Goal: Task Accomplishment & Management: Use online tool/utility

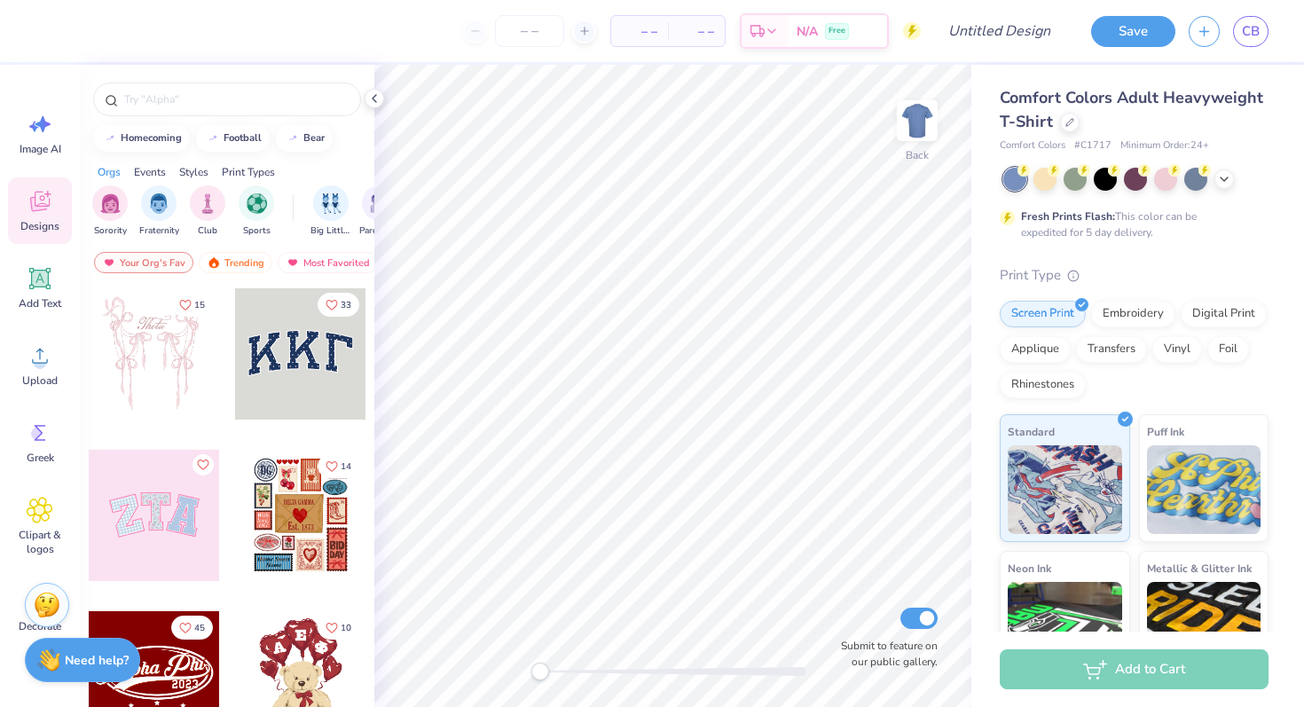
click at [1186, 92] on span "Comfort Colors Adult Heavyweight T-Shirt" at bounding box center [1131, 109] width 263 height 45
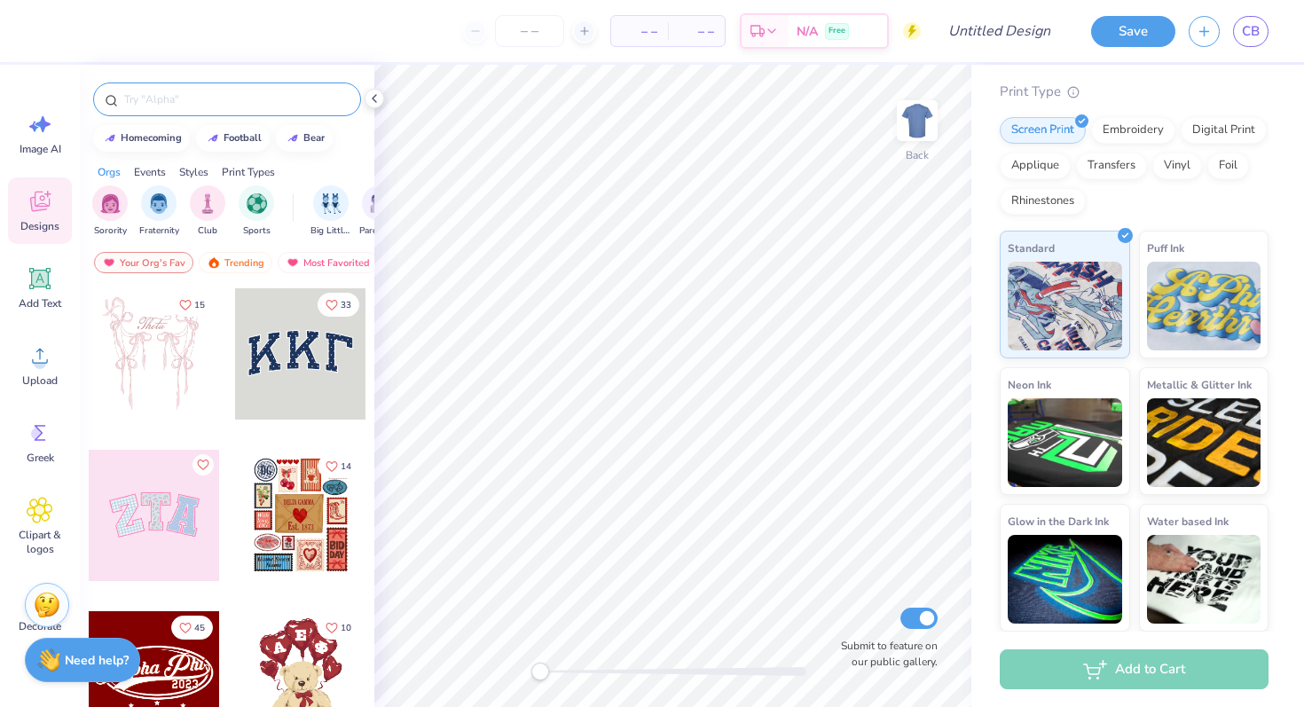
click at [168, 100] on input "text" at bounding box center [235, 99] width 227 height 18
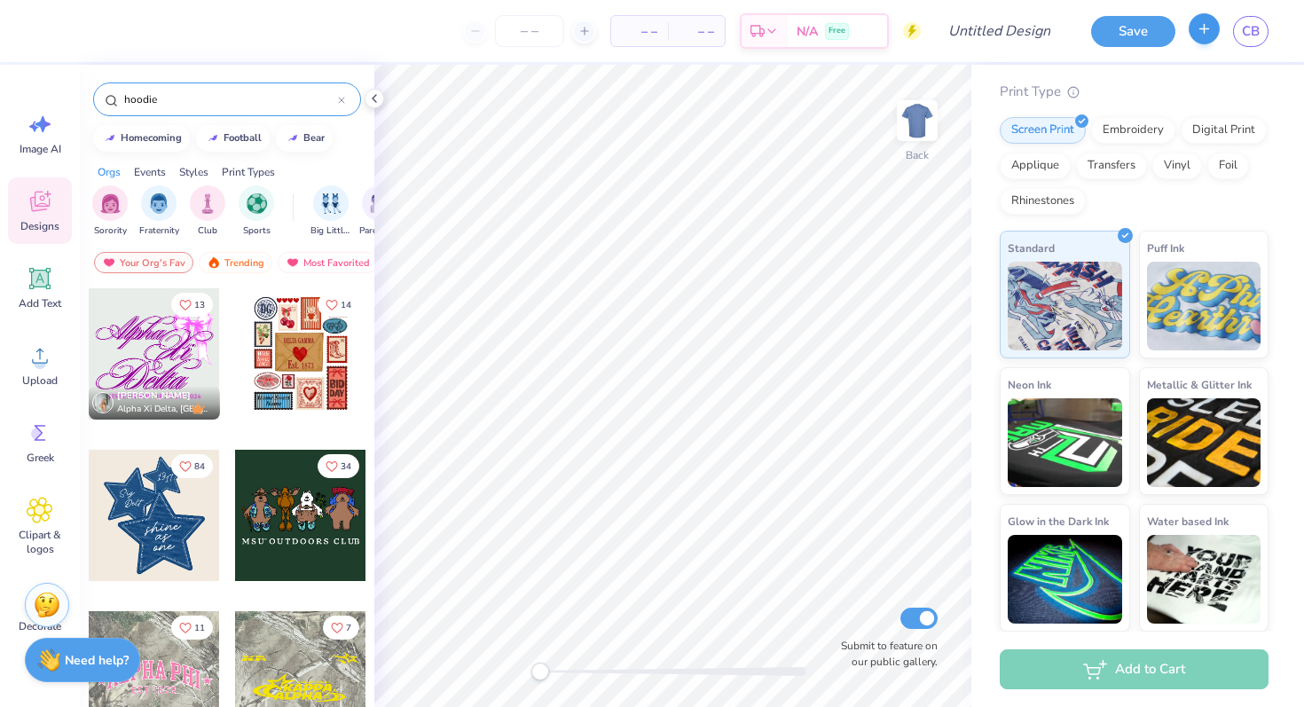
type input "hoodie"
click at [1208, 27] on icon "button" at bounding box center [1203, 28] width 15 height 15
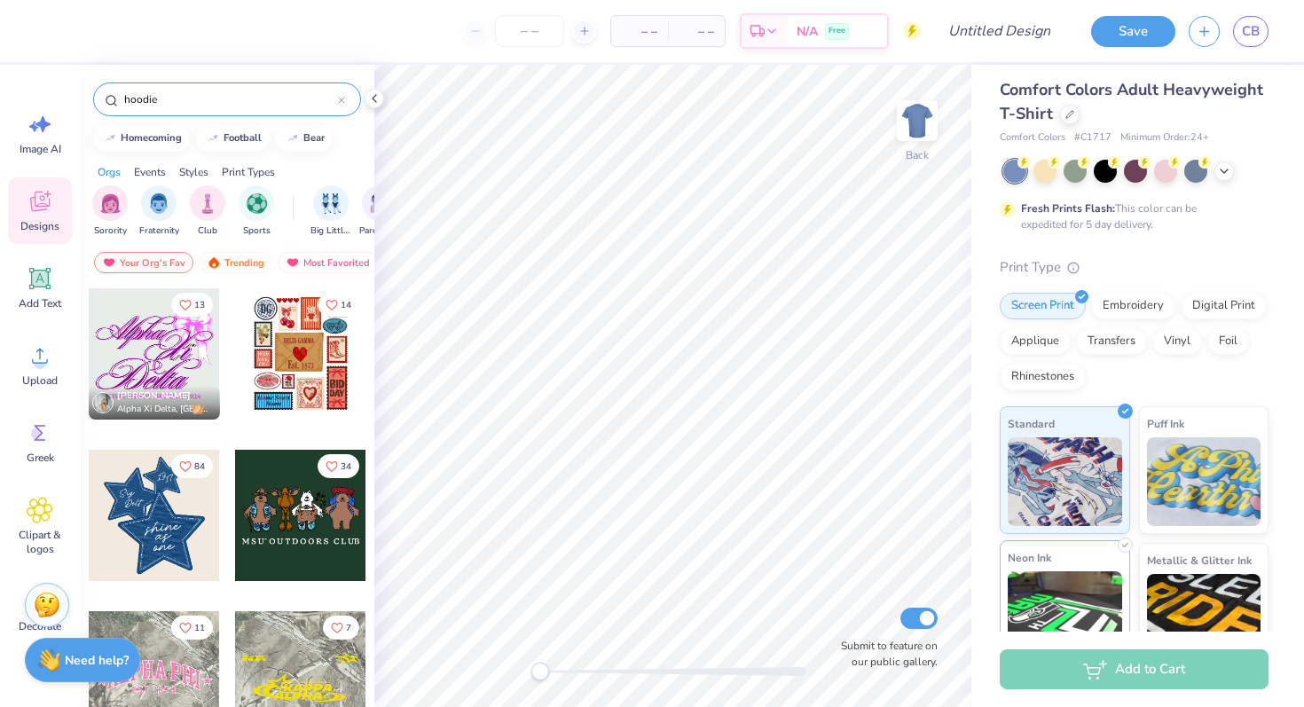
scroll to position [0, 0]
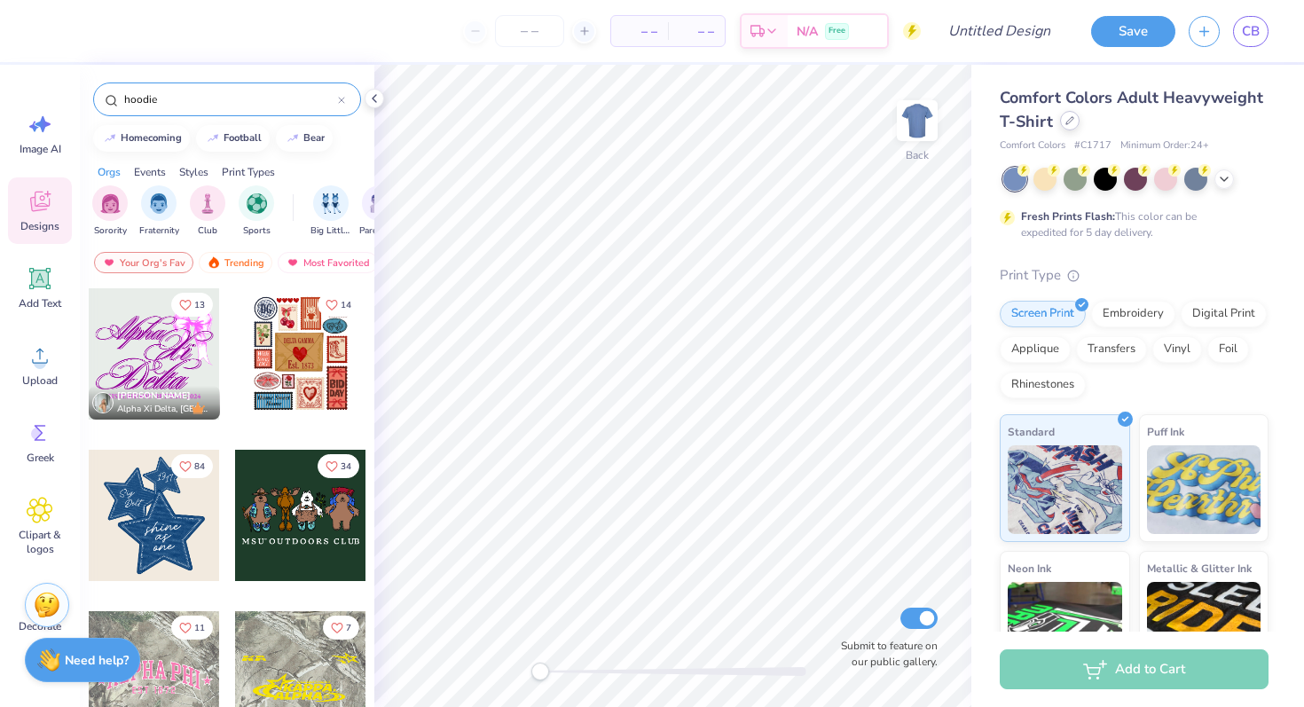
click at [1067, 122] on icon at bounding box center [1069, 120] width 9 height 9
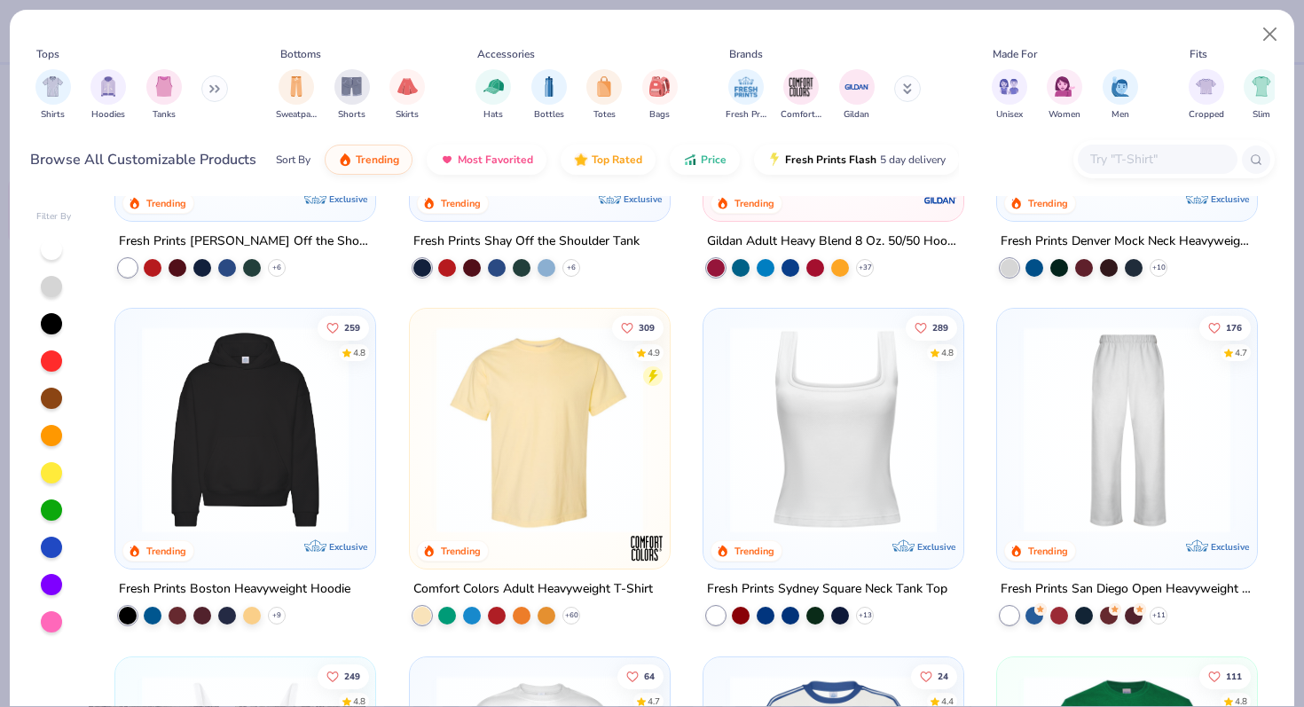
scroll to position [284, 0]
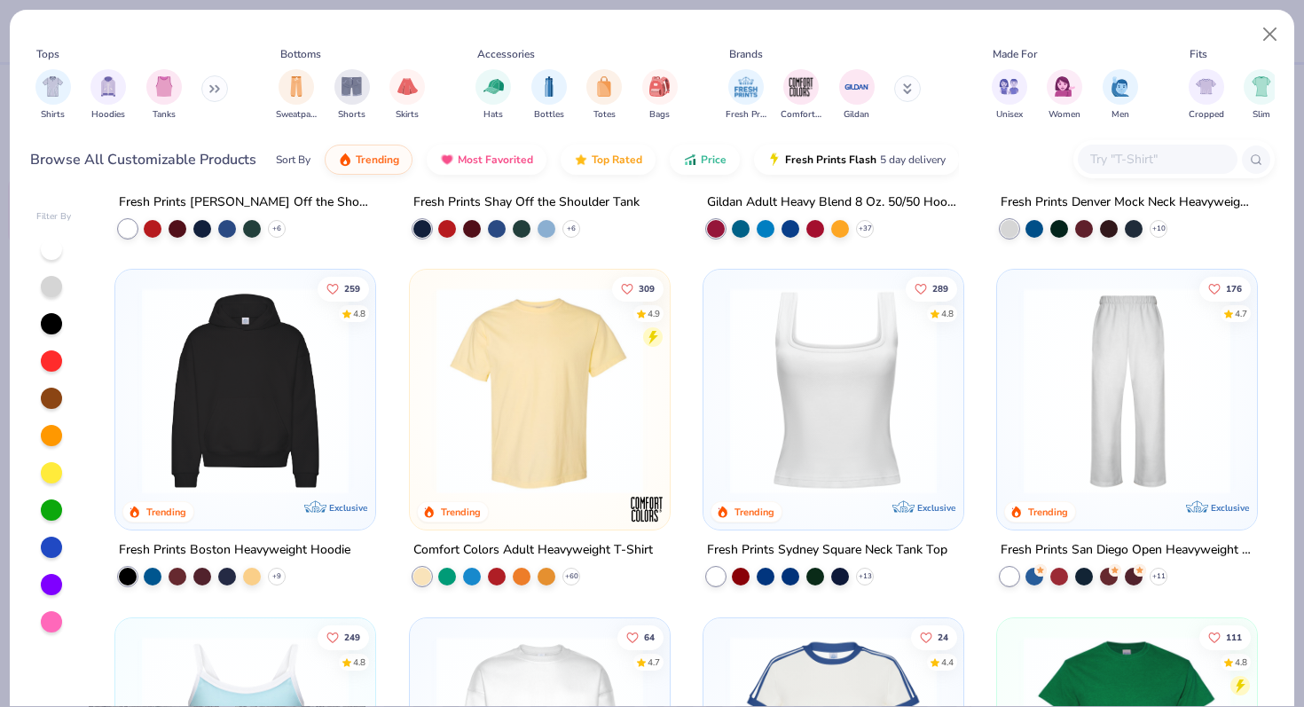
click at [252, 412] on img at bounding box center [245, 390] width 224 height 207
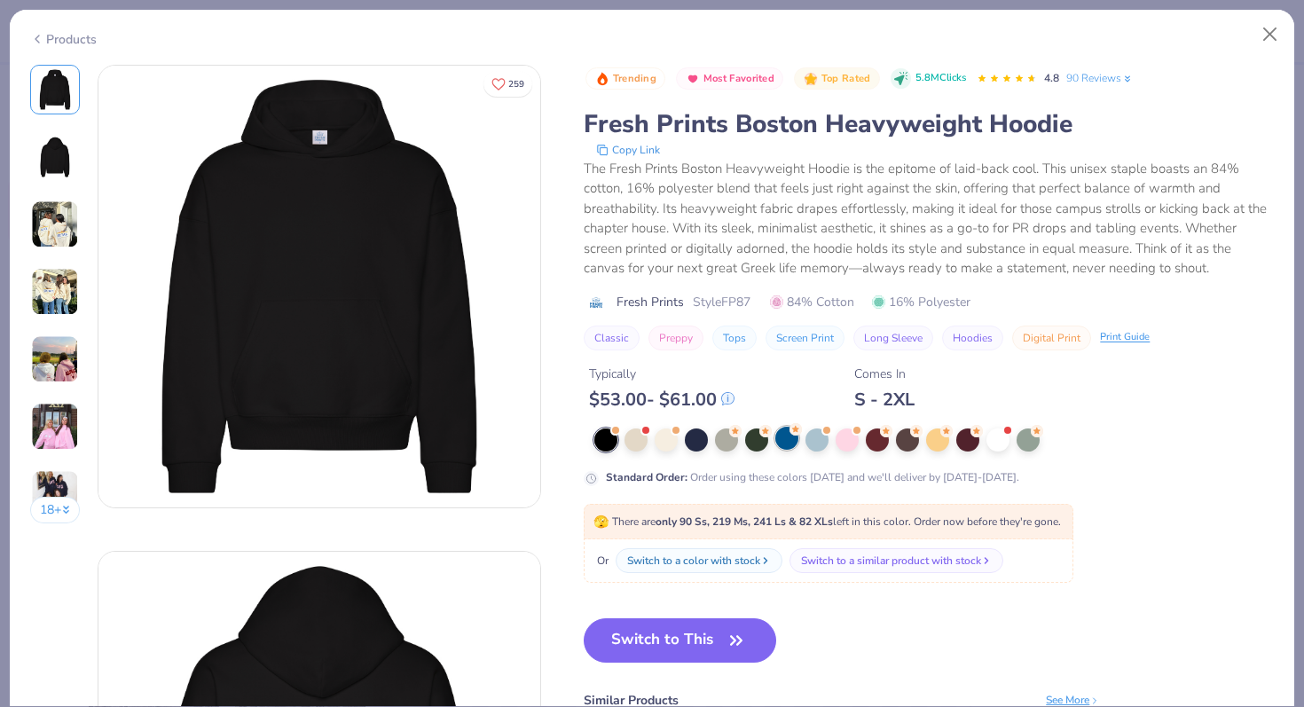
click at [785, 435] on div at bounding box center [786, 438] width 23 height 23
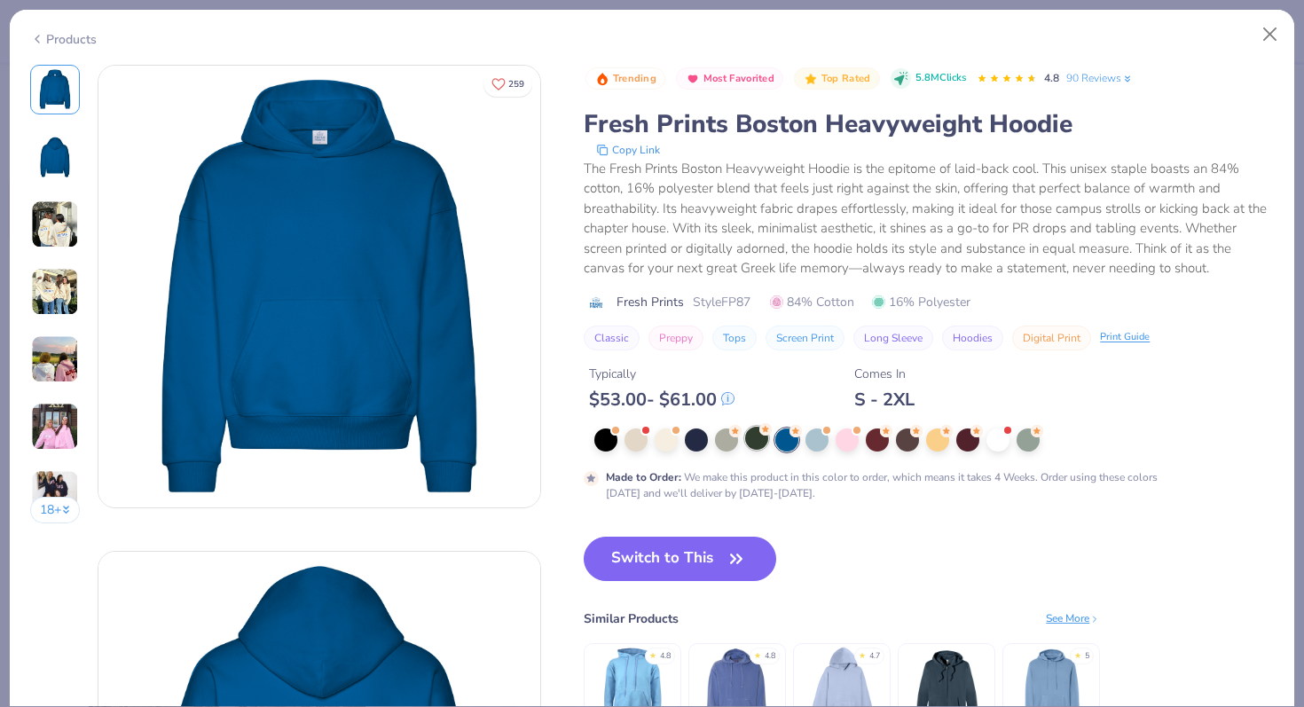
click at [754, 448] on div at bounding box center [756, 438] width 23 height 23
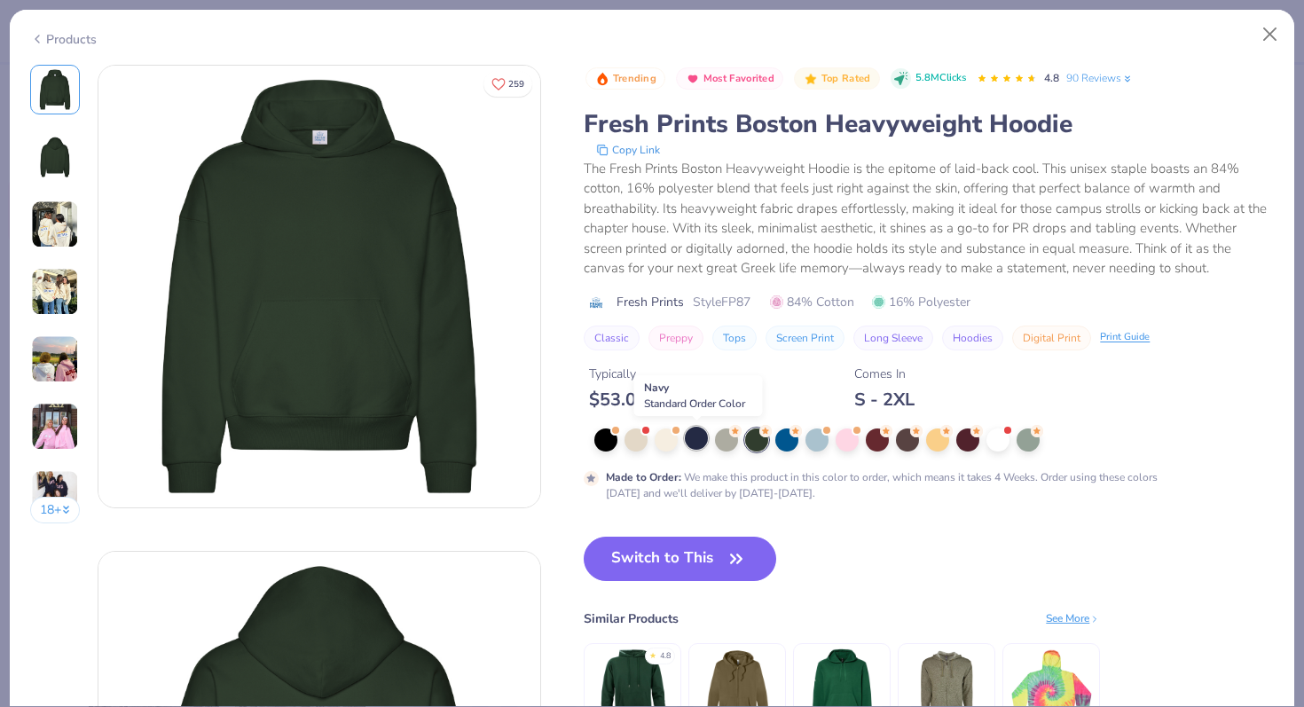
click at [693, 440] on div at bounding box center [696, 438] width 23 height 23
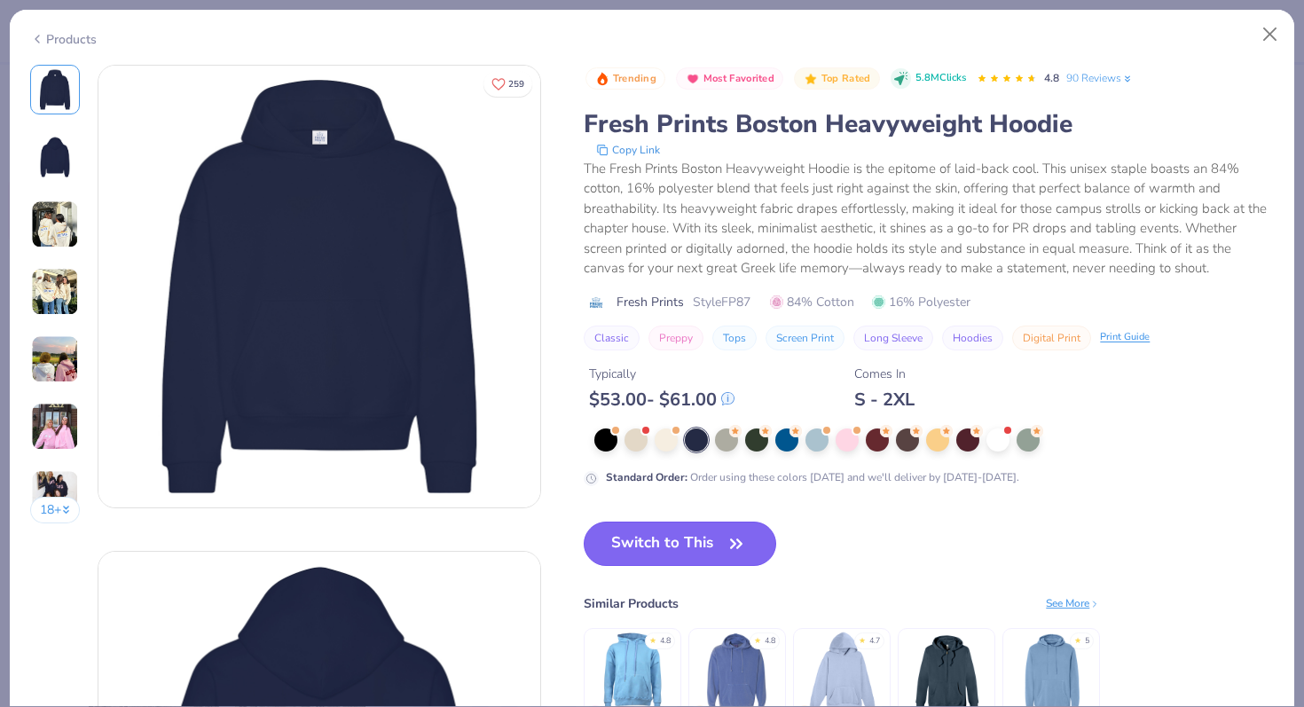
click at [736, 549] on icon "button" at bounding box center [736, 543] width 25 height 25
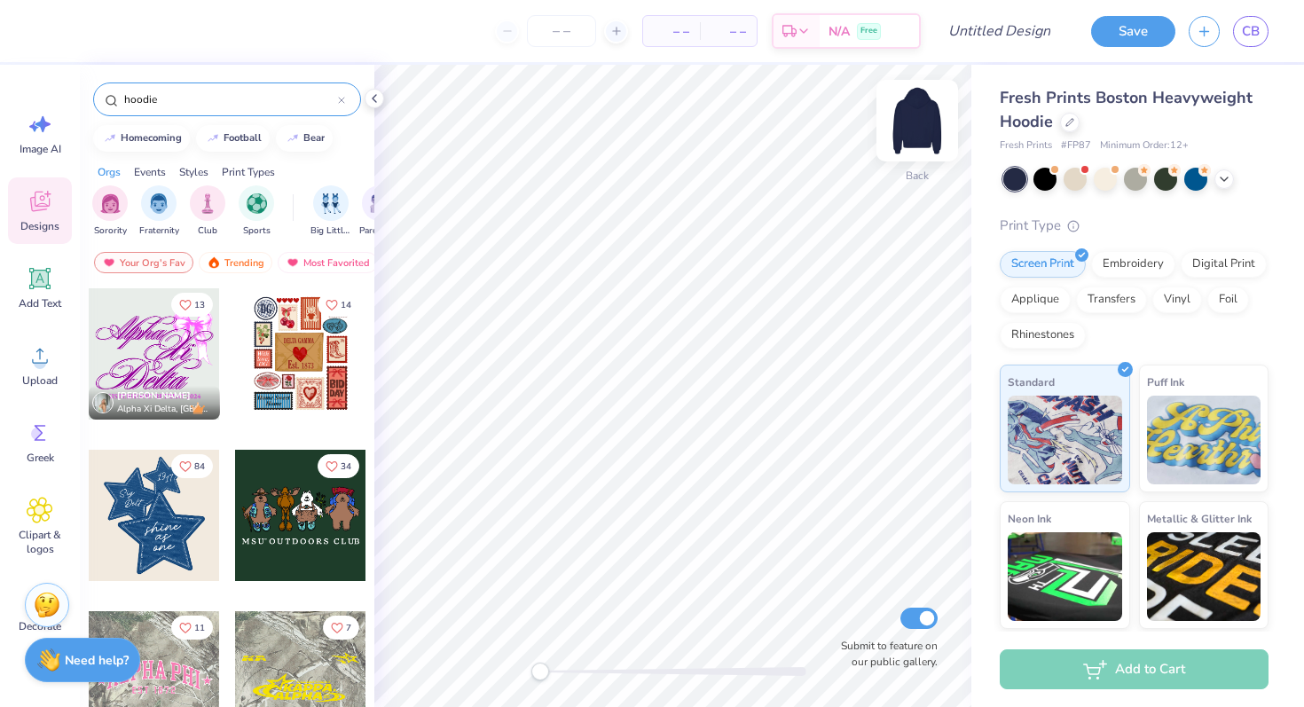
click at [932, 124] on img at bounding box center [917, 120] width 71 height 71
click at [24, 128] on div "Image AI" at bounding box center [40, 133] width 64 height 67
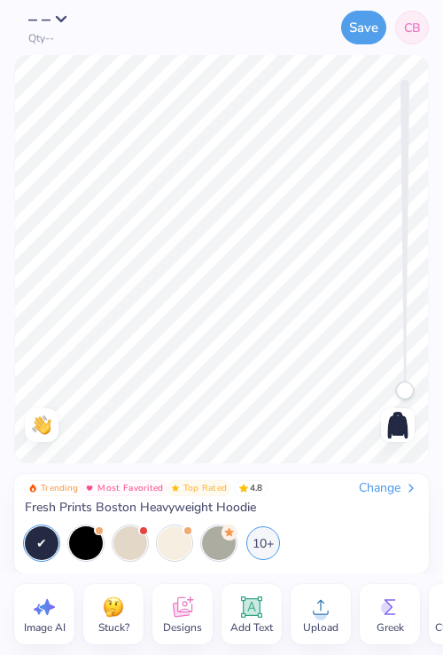
click at [51, 635] on div "Image AI" at bounding box center [44, 614] width 60 height 60
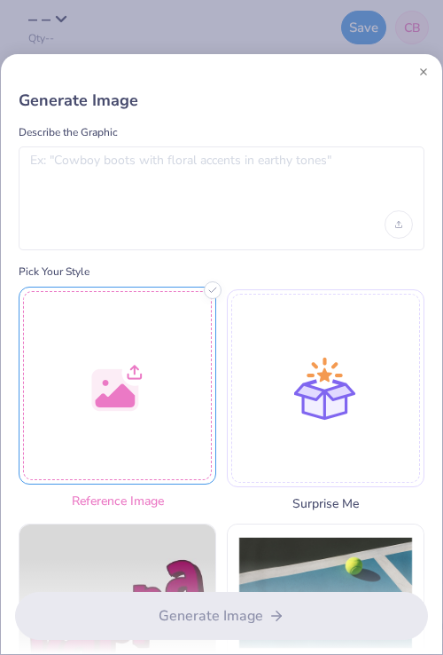
click at [124, 428] on div at bounding box center [118, 385] width 198 height 198
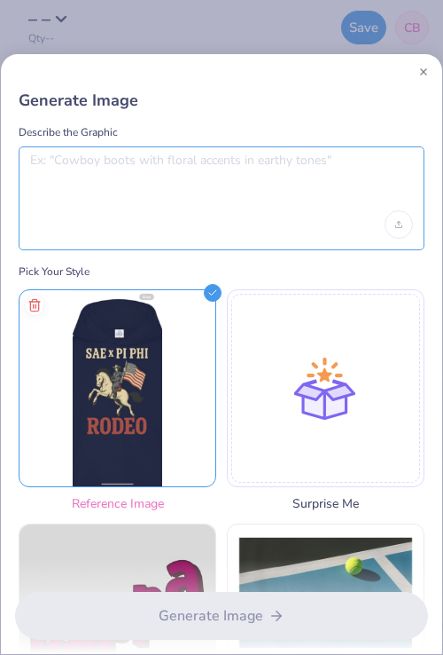
click at [201, 179] on textarea at bounding box center [221, 175] width 383 height 44
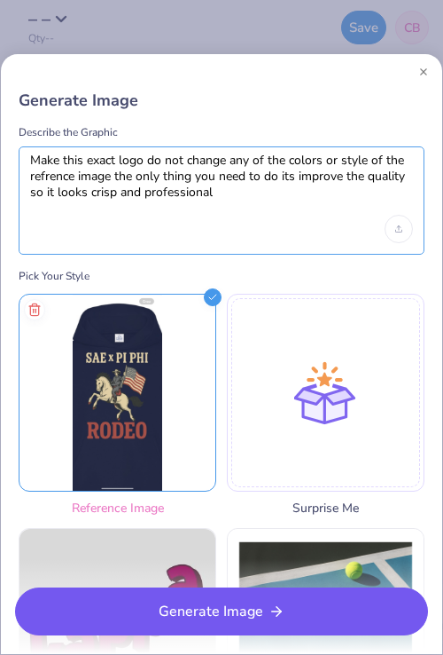
type textarea "Make this exact logo do not change any of the colors or style of the refrence i…"
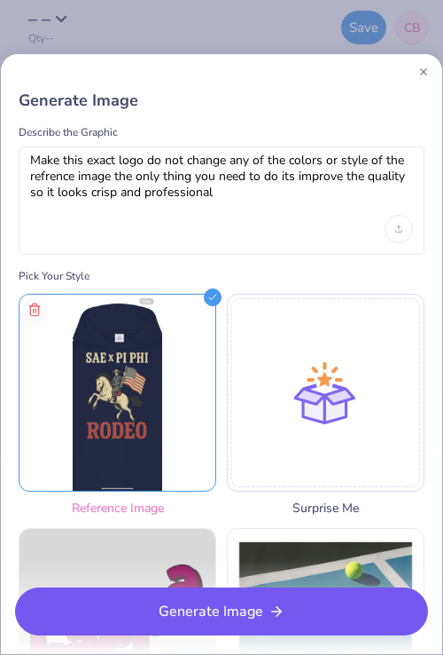
click at [255, 609] on button "Generate Image" at bounding box center [221, 611] width 413 height 48
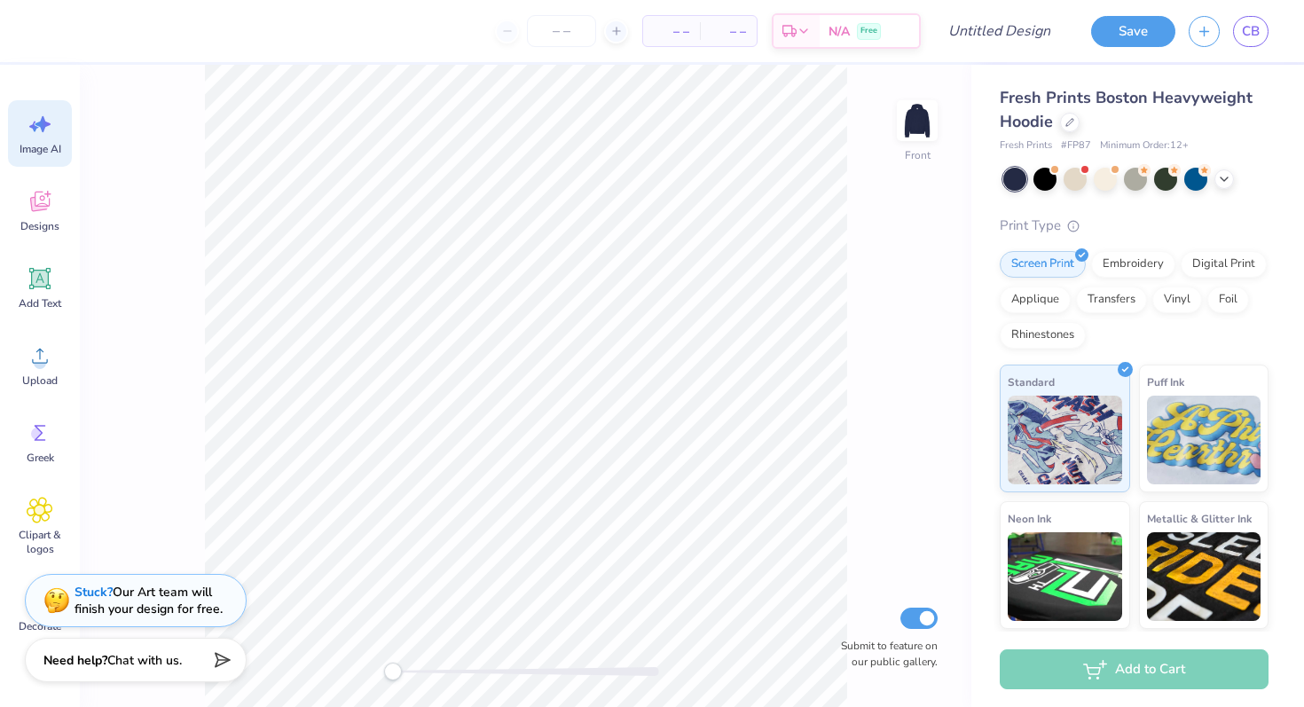
click at [32, 132] on icon at bounding box center [40, 124] width 27 height 27
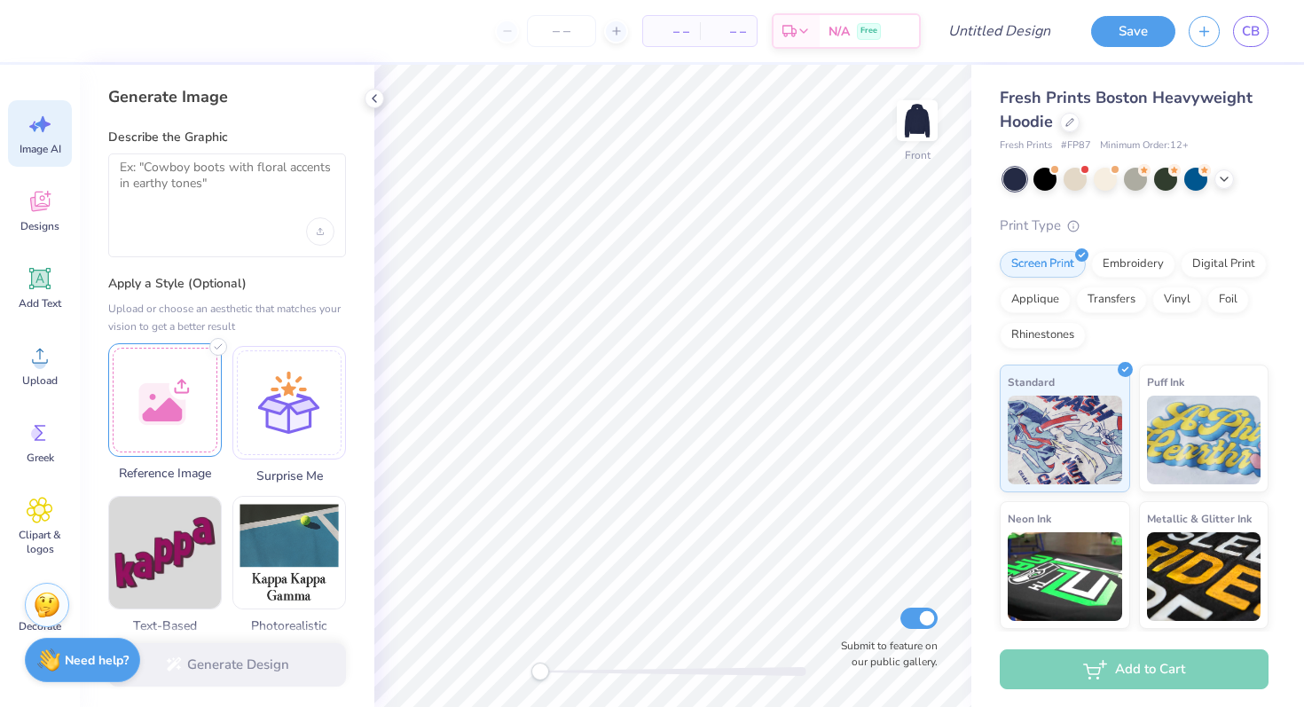
click at [180, 396] on div at bounding box center [165, 400] width 114 height 114
click at [184, 166] on textarea at bounding box center [227, 182] width 215 height 44
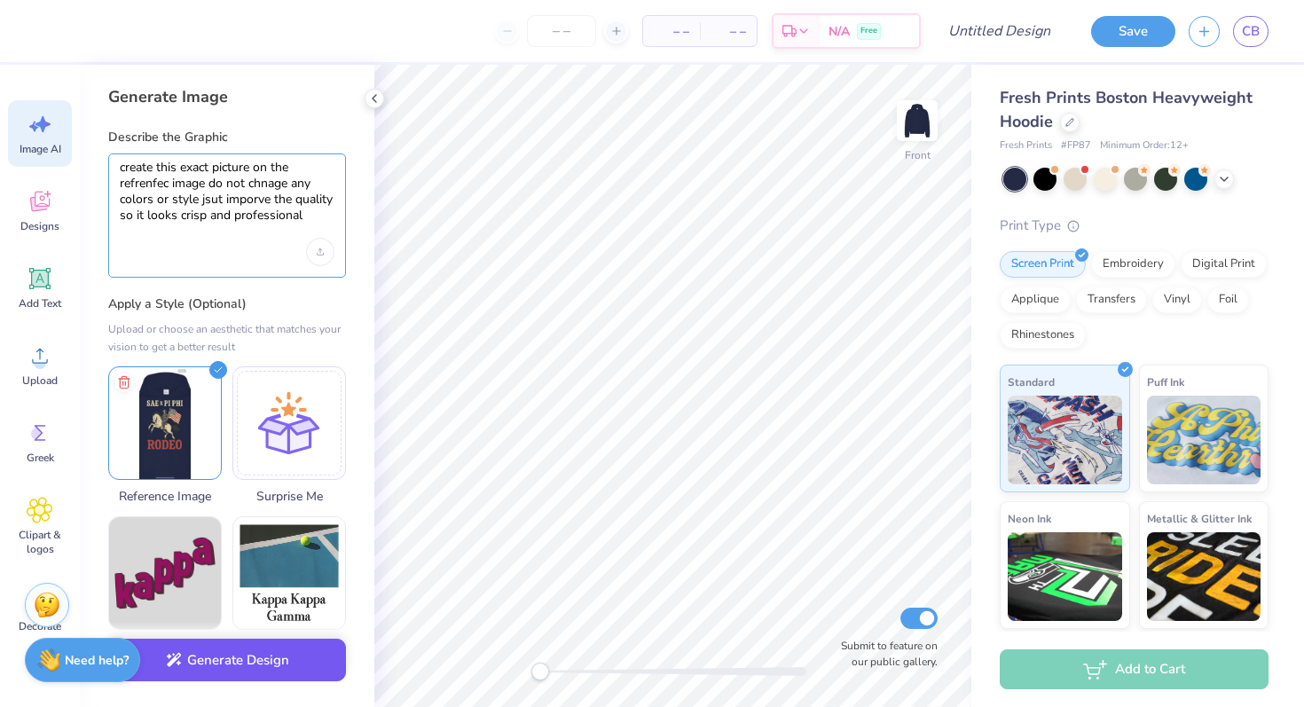
type textarea "create this exact picture on the refrenfec image do not chnage any colors or st…"
click at [285, 670] on button "Generate Design" at bounding box center [227, 660] width 238 height 43
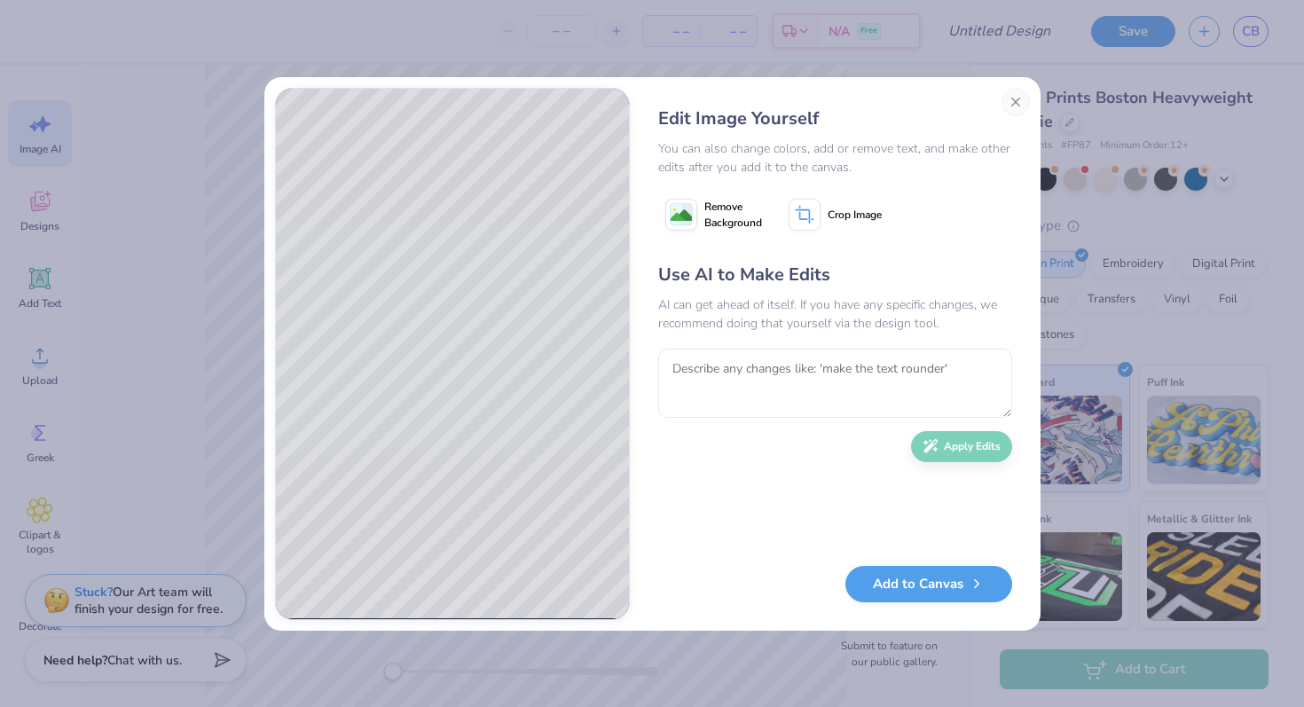
click at [930, 439] on div "Use AI to Make Edits AI can get ahead of itself. If you have any specific chang…" at bounding box center [835, 405] width 354 height 287
click at [874, 388] on textarea at bounding box center [835, 383] width 354 height 69
click at [799, 384] on textarea at bounding box center [835, 383] width 354 height 69
click at [762, 452] on div "Use AI to Make Edits AI can get ahead of itself. If you have any specific chang…" at bounding box center [835, 405] width 354 height 287
click at [922, 576] on button "Add to Canvas" at bounding box center [928, 579] width 167 height 36
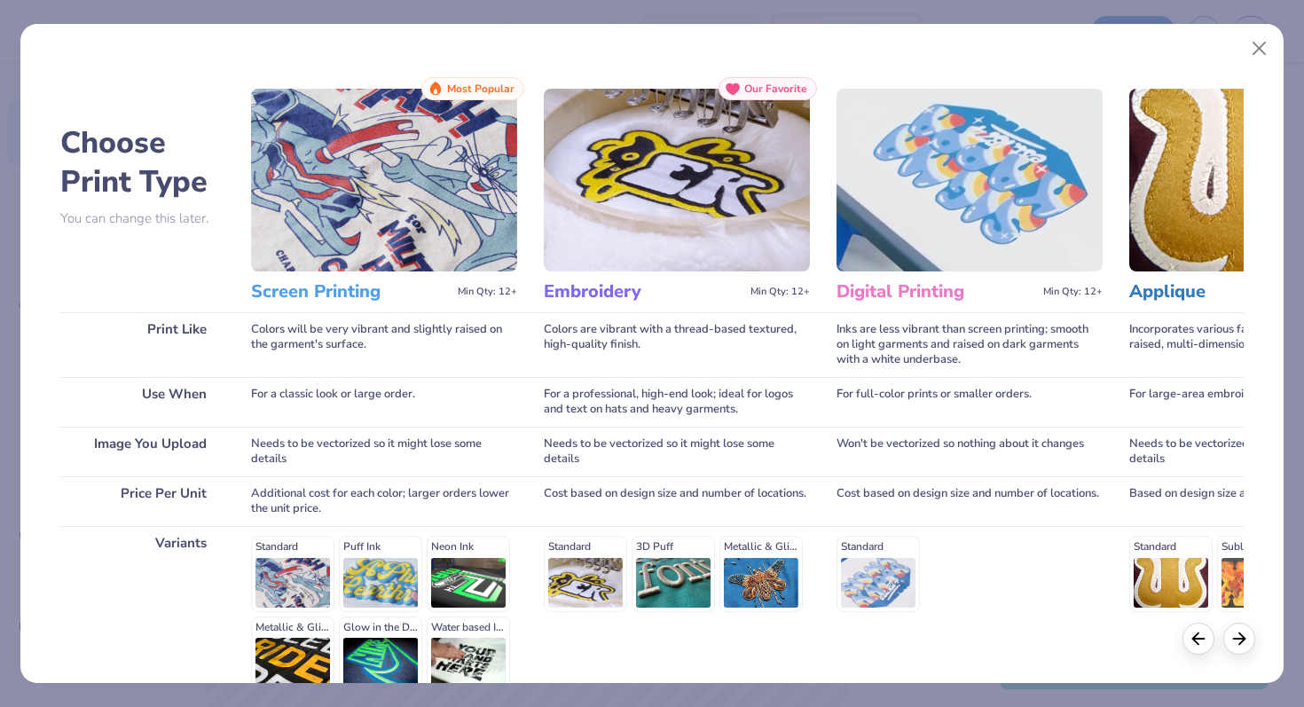
scroll to position [177, 0]
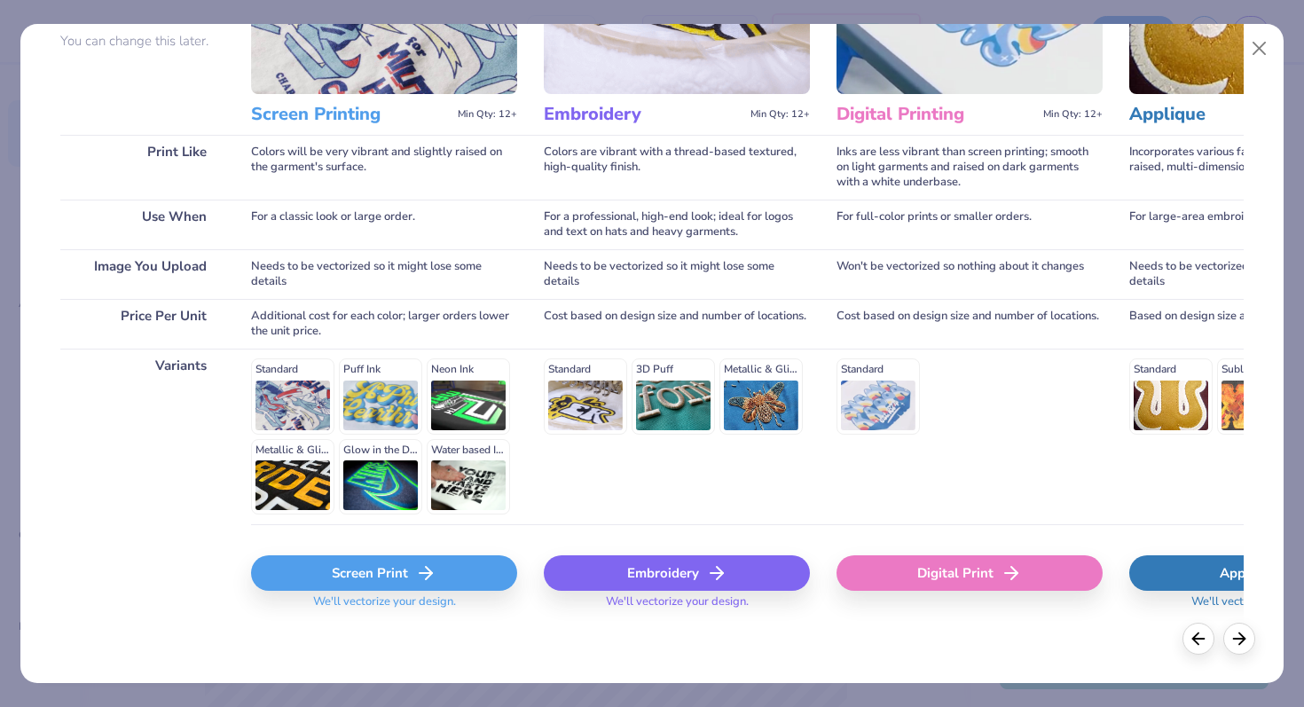
click at [407, 579] on div "Screen Print" at bounding box center [384, 572] width 266 height 35
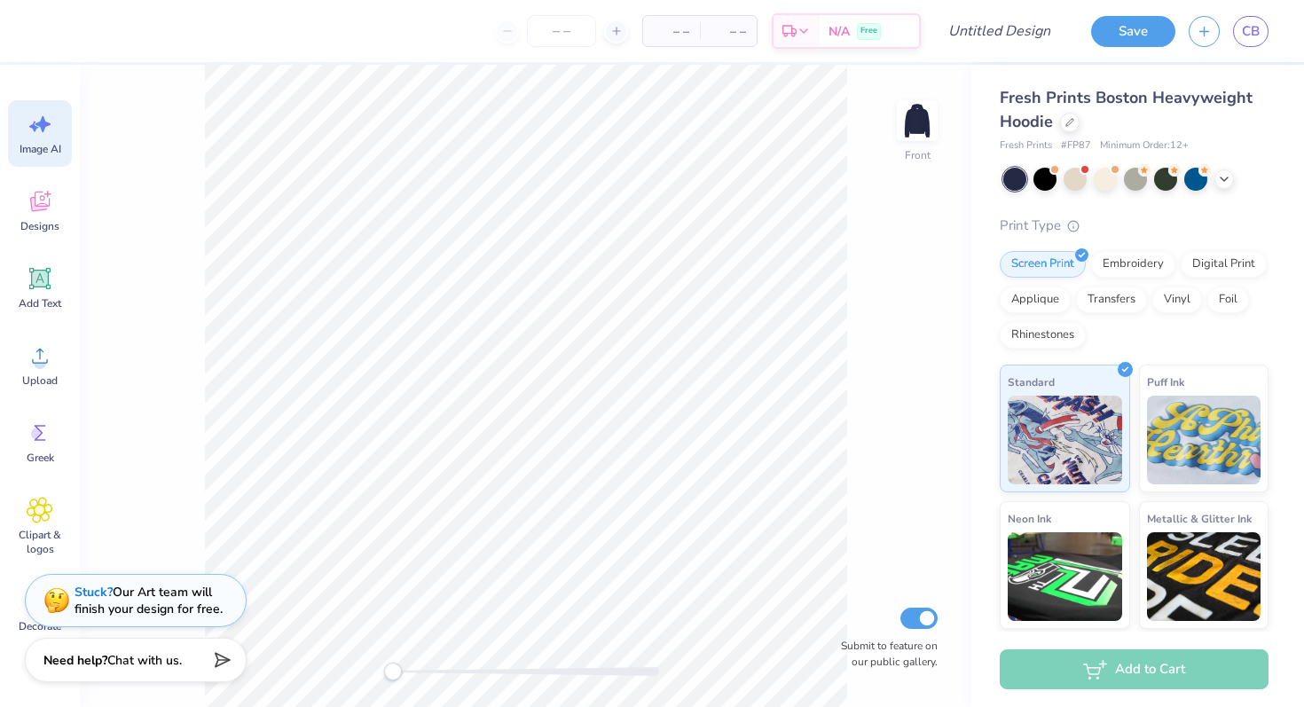
scroll to position [0, 0]
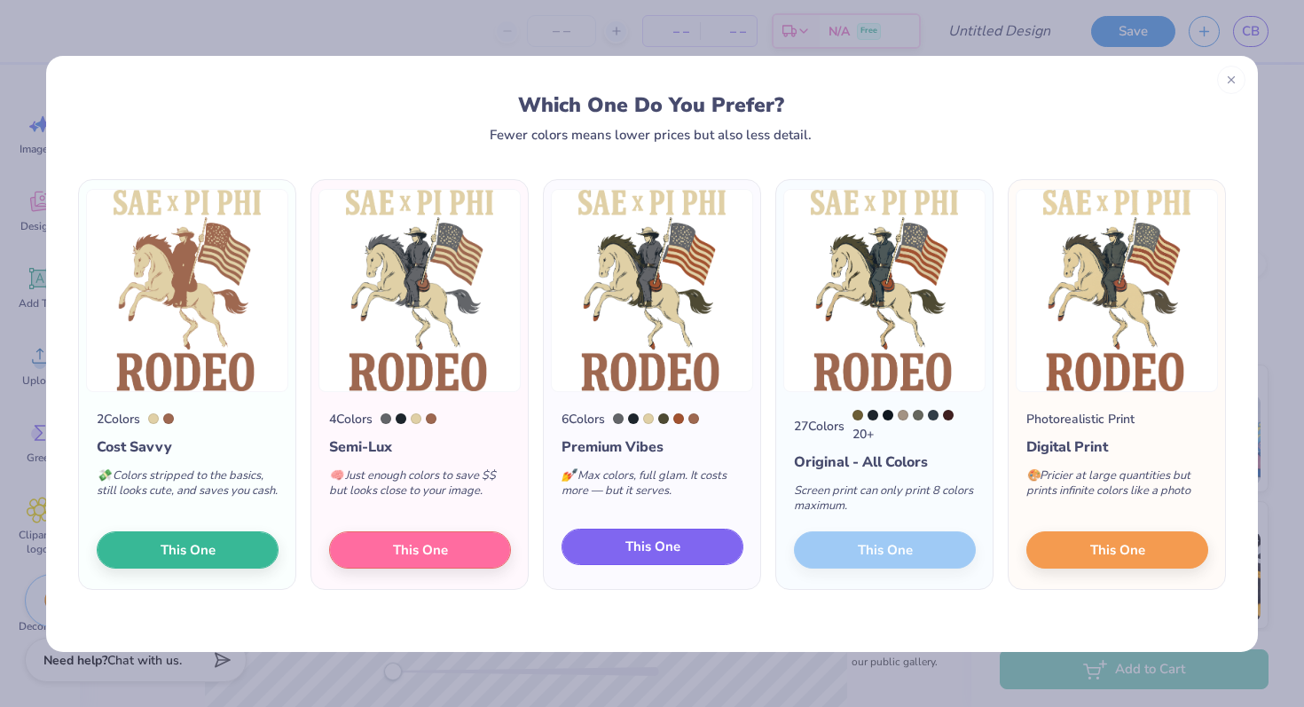
click at [648, 543] on span "This One" at bounding box center [652, 547] width 55 height 20
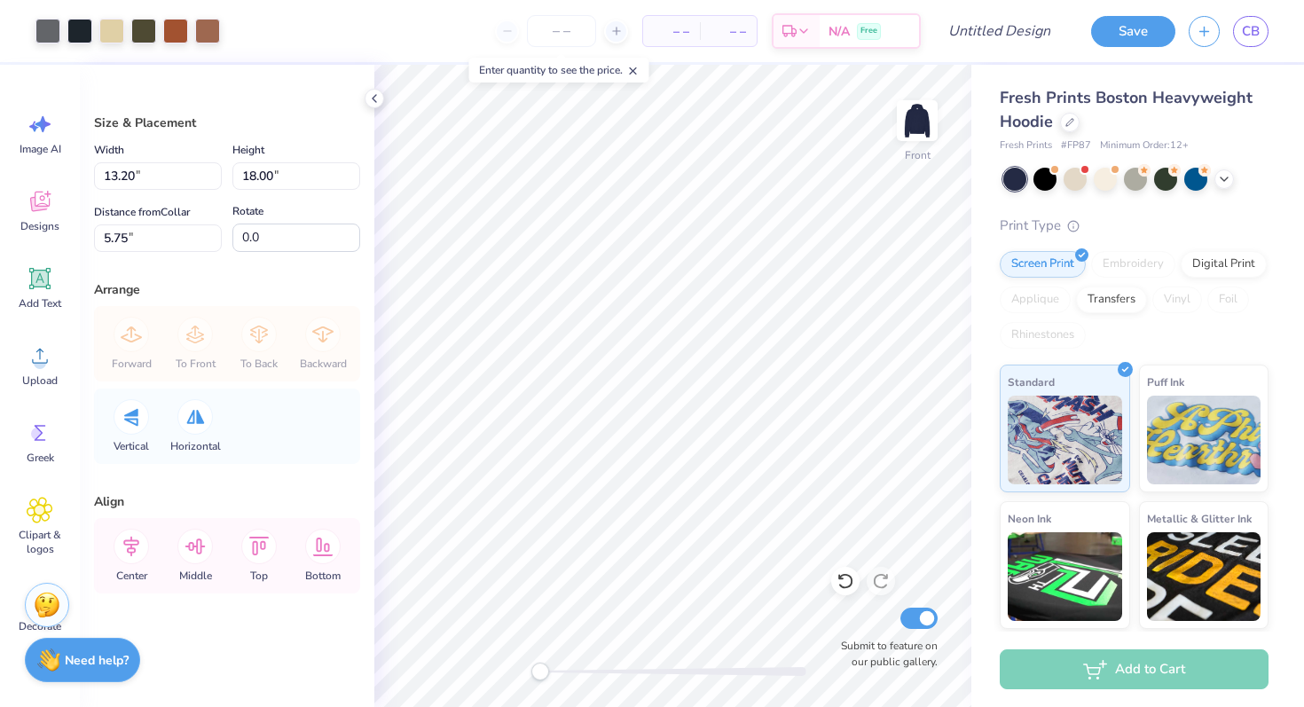
type input "10.55"
type input "14.38"
type input "11.47"
type input "15.63"
type input "7.10"
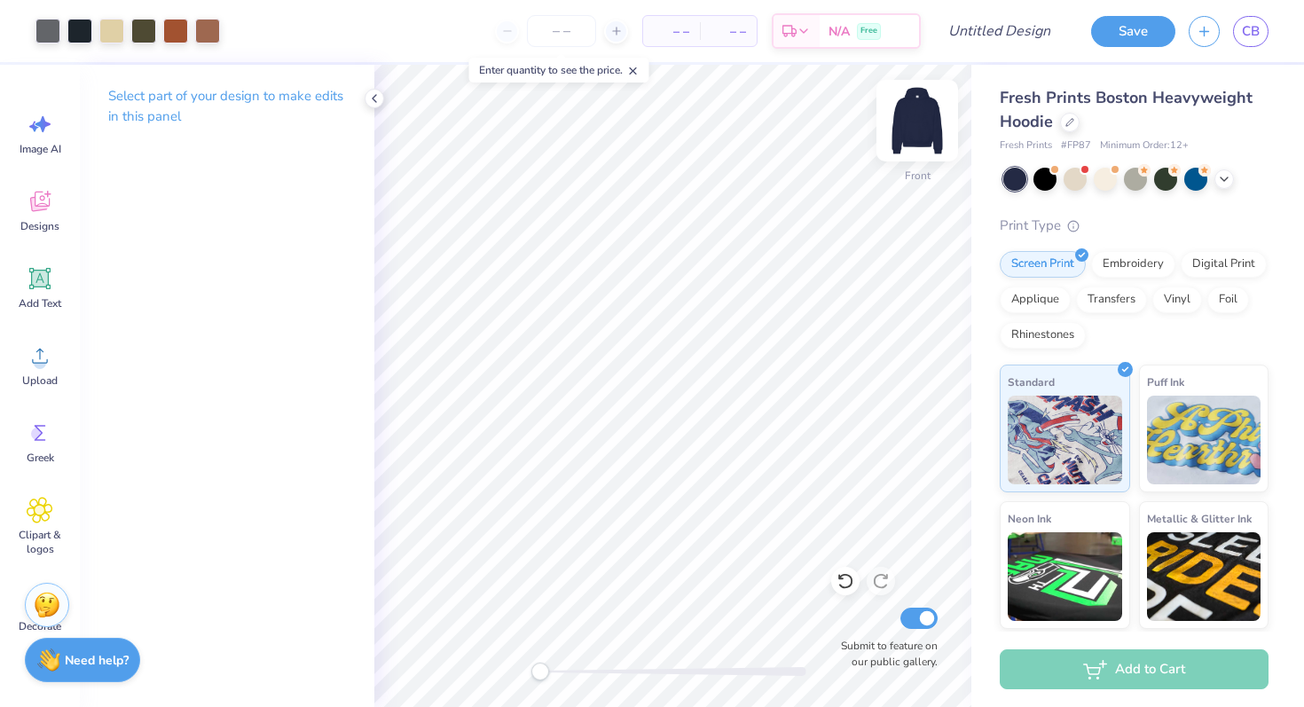
click at [930, 109] on img at bounding box center [917, 120] width 71 height 71
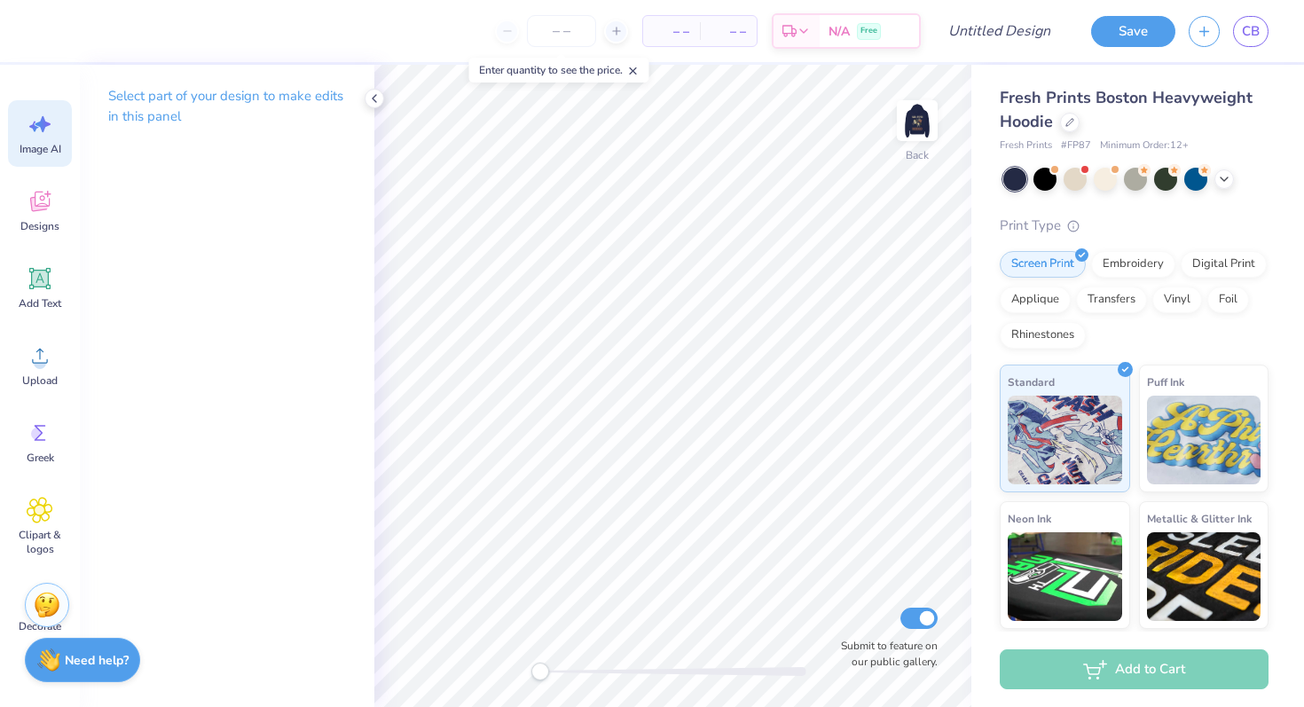
click at [39, 135] on icon at bounding box center [40, 124] width 27 height 27
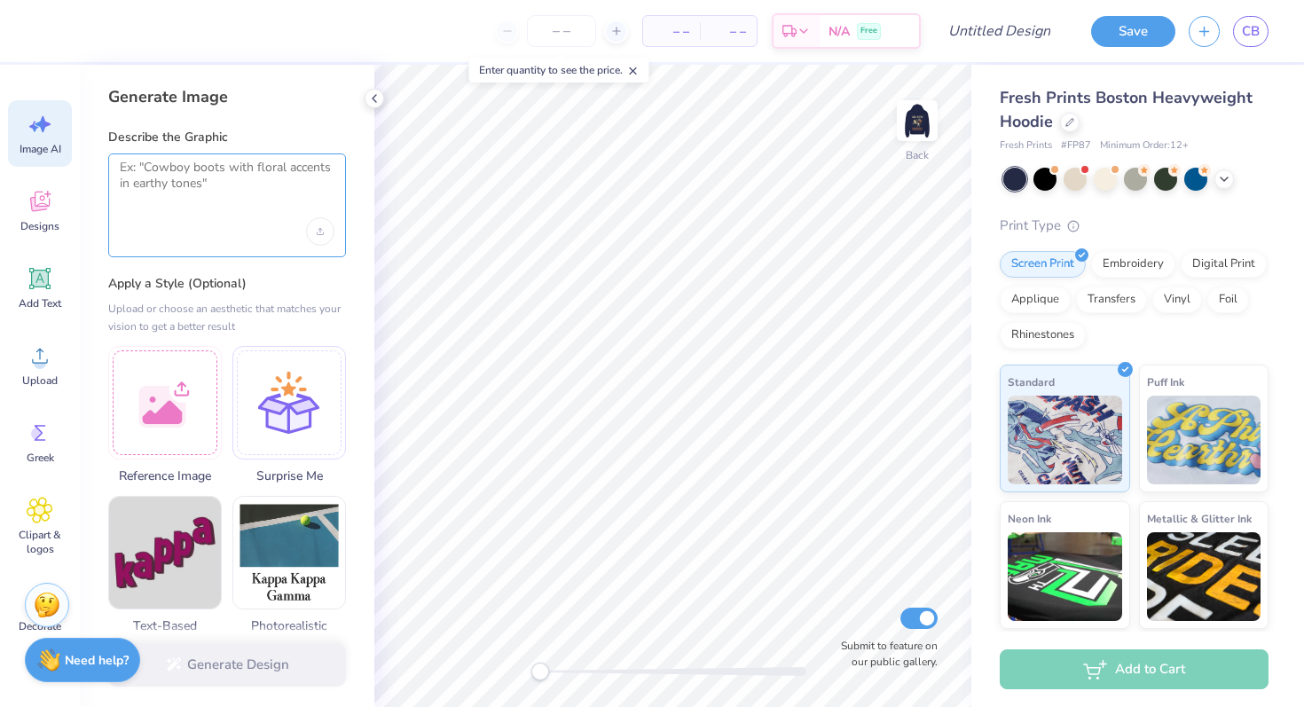
click at [120, 172] on textarea at bounding box center [227, 182] width 215 height 44
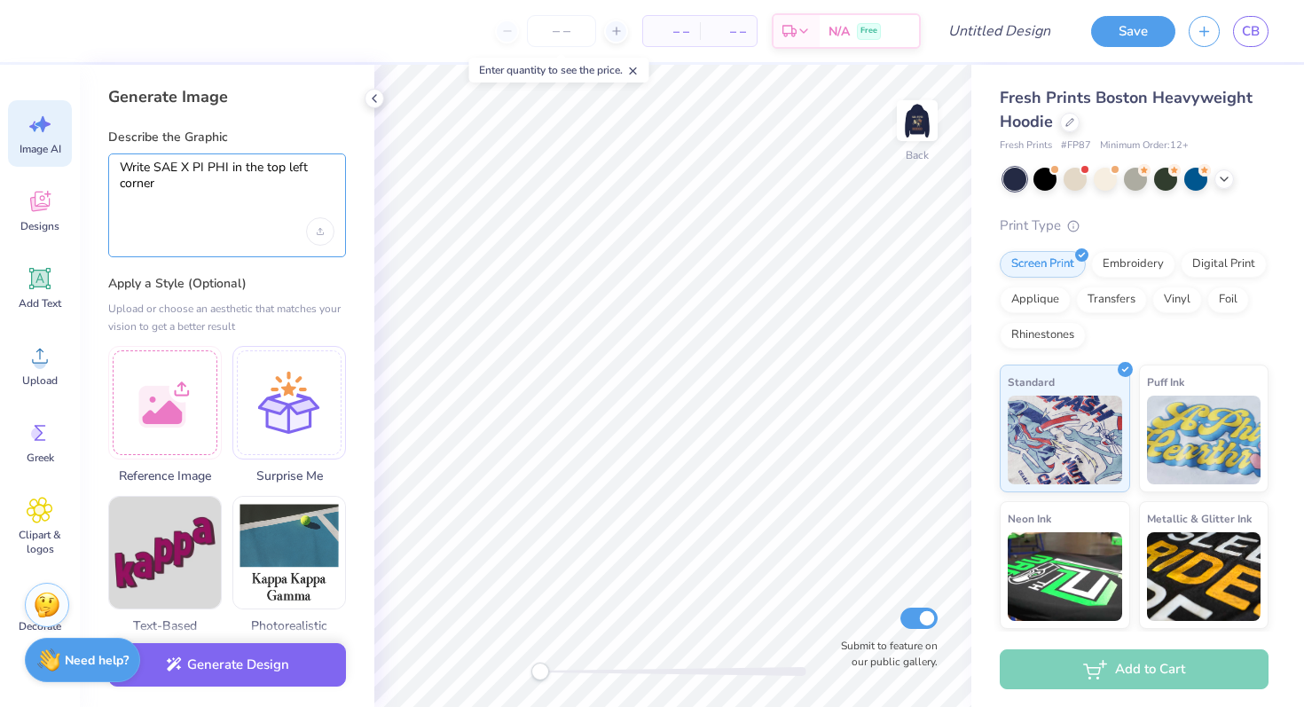
click at [228, 166] on textarea "Write SAE X PI PHI in the top left corner" at bounding box center [227, 182] width 215 height 44
click at [231, 176] on textarea "Write SAE X PI PHI in the top left corner" at bounding box center [227, 182] width 215 height 44
click at [213, 184] on textarea "Write SAE X PI PHI in the top left corner and rodeo under it" at bounding box center [227, 182] width 215 height 44
click at [212, 200] on textarea "Write SAE X PI PHI in the top left corner and RODEO under it" at bounding box center [227, 182] width 215 height 44
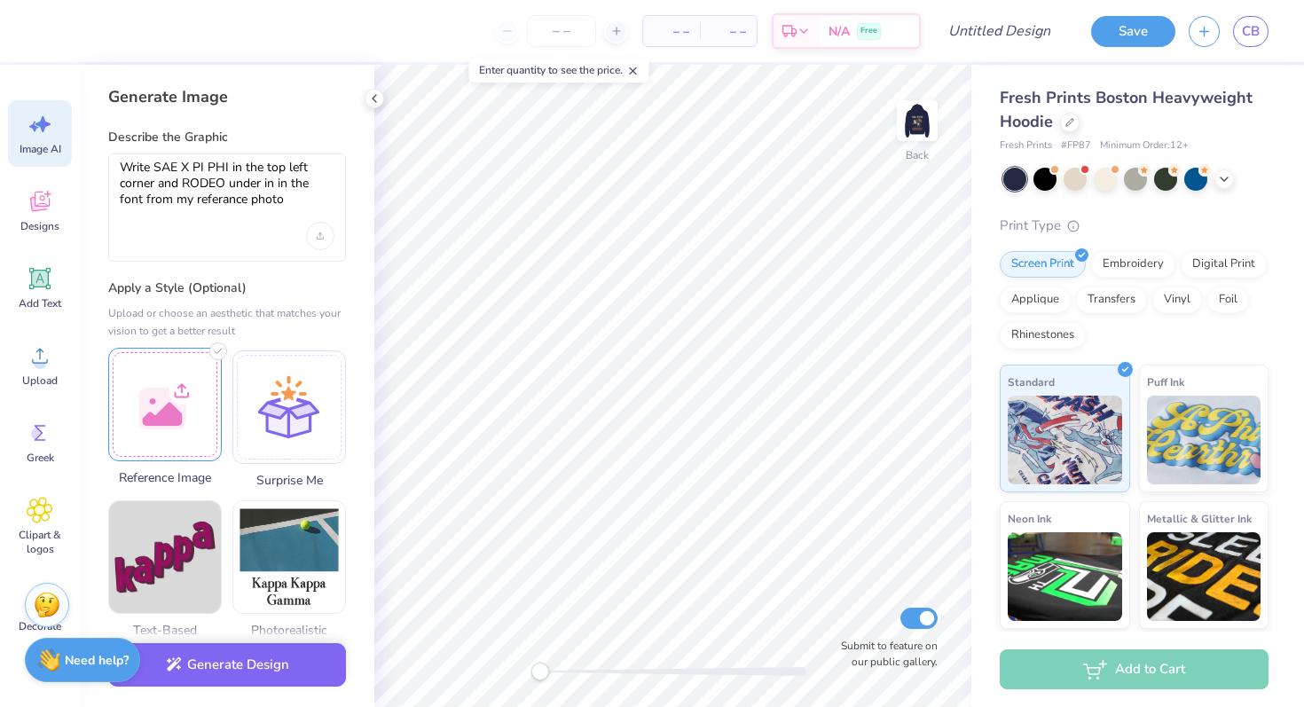
click at [175, 386] on div at bounding box center [165, 405] width 114 height 114
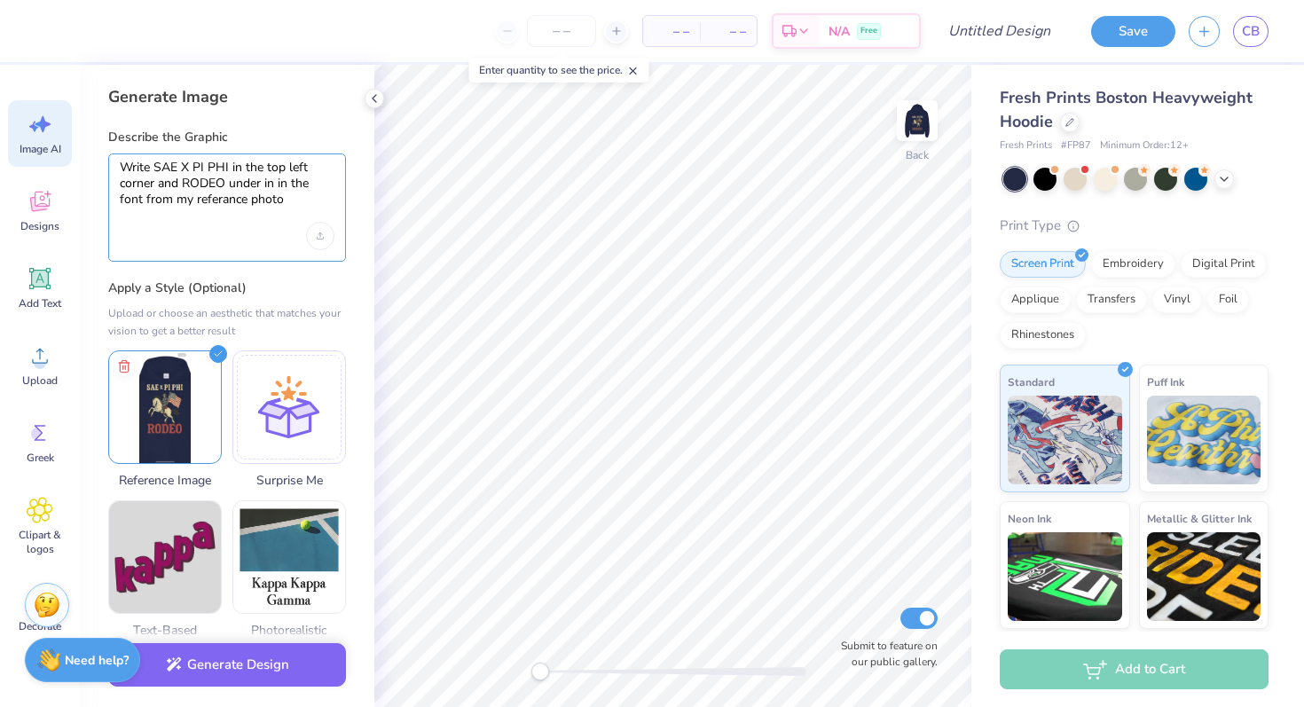
click at [271, 192] on textarea "Write SAE X PI PHI in the top left corner and RODEO under in in the font from m…" at bounding box center [227, 184] width 215 height 49
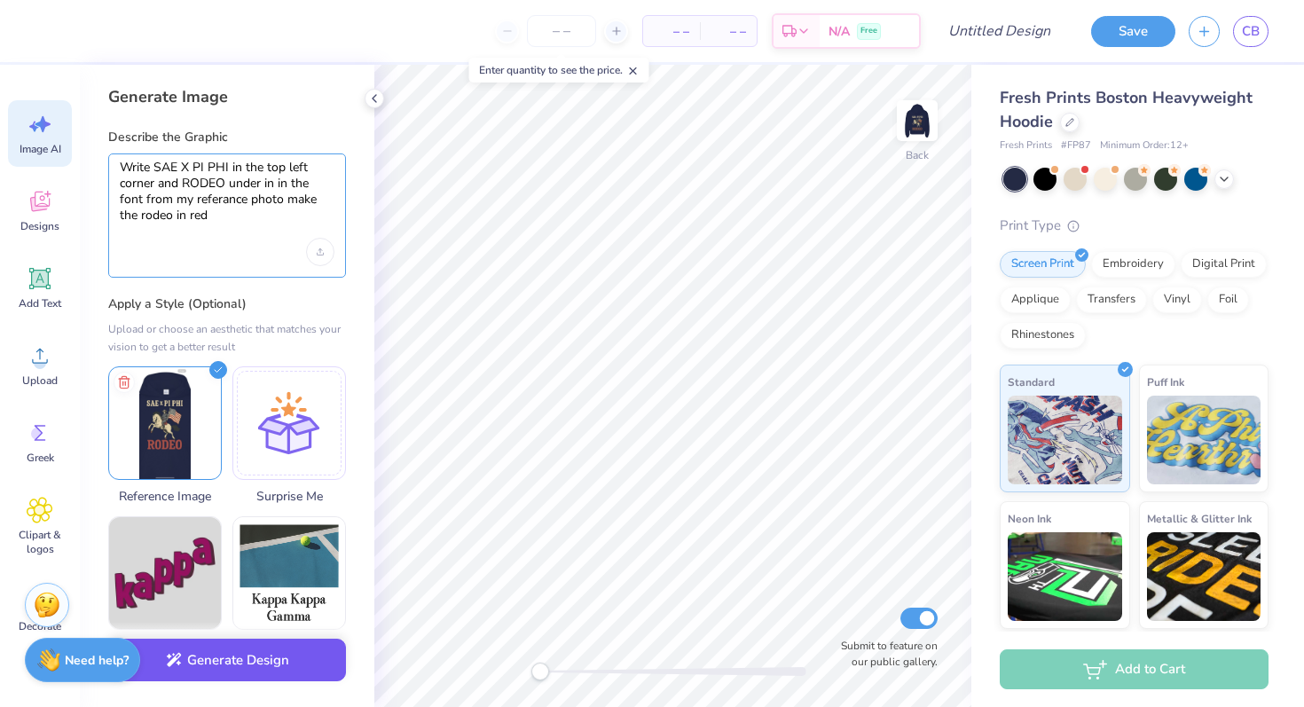
type textarea "Write SAE X PI PHI in the top left corner and RODEO under in in the font from m…"
click at [251, 669] on button "Generate Design" at bounding box center [227, 660] width 238 height 43
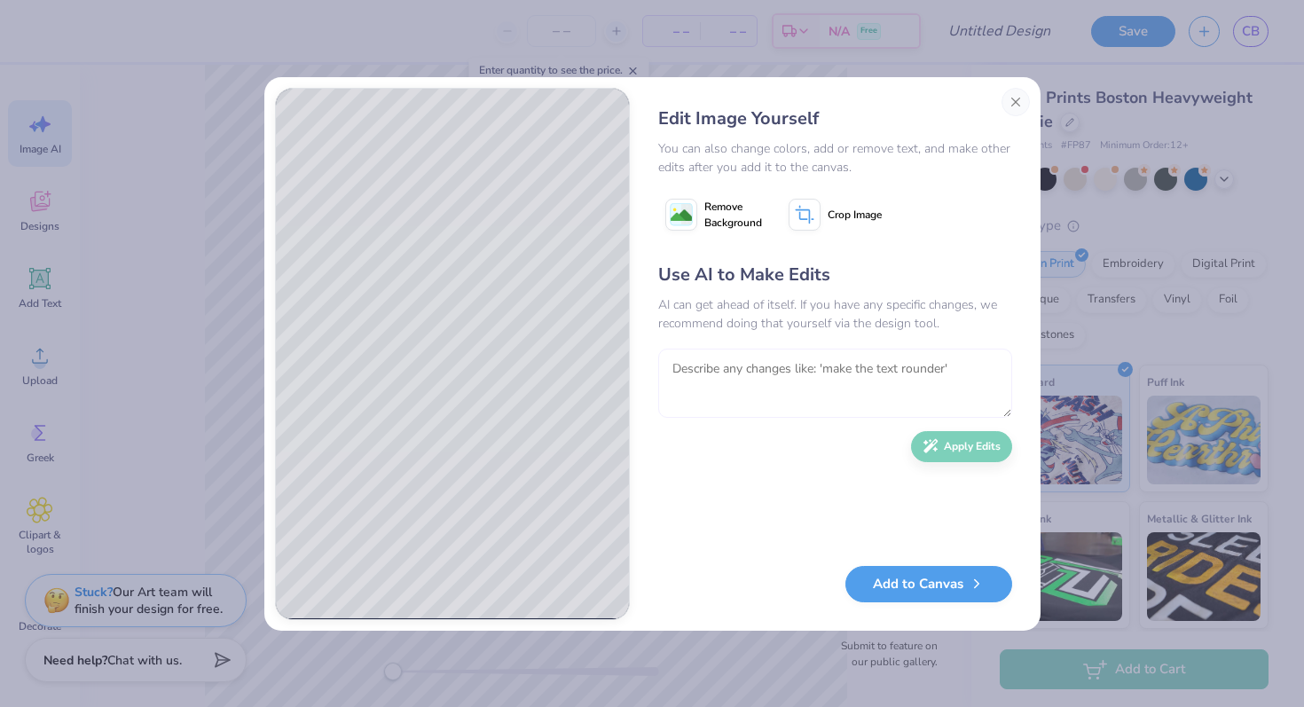
click at [722, 365] on textarea at bounding box center [835, 383] width 354 height 69
type textarea "take out the image and just use the words"
click at [938, 434] on button "Apply Edits" at bounding box center [961, 442] width 101 height 31
